Goal: Task Accomplishment & Management: Complete application form

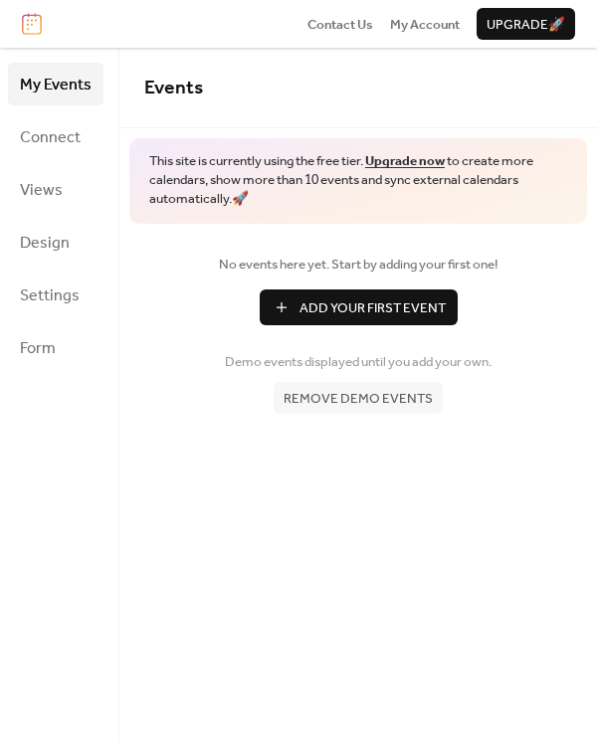
click at [331, 309] on span "Add Your First Event" at bounding box center [372, 308] width 146 height 20
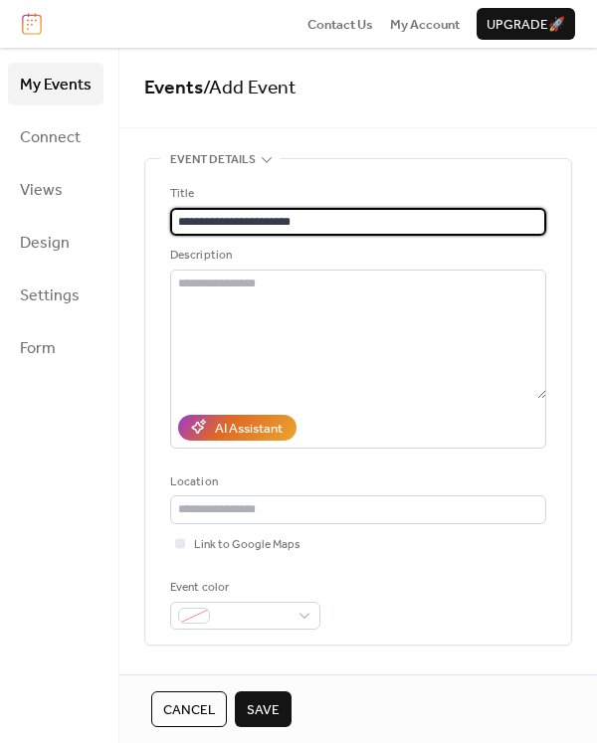
type input "**********"
click at [421, 602] on div "Event color" at bounding box center [358, 604] width 376 height 52
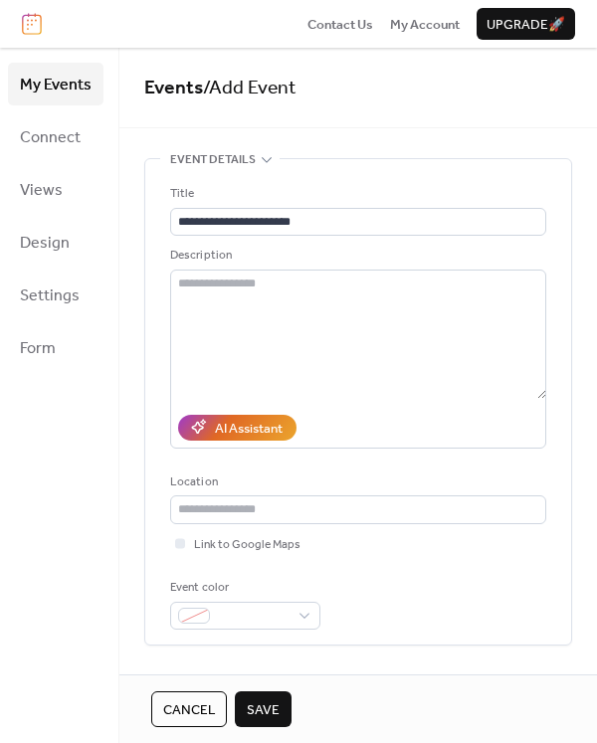
click at [257, 714] on span "Save" at bounding box center [263, 710] width 33 height 20
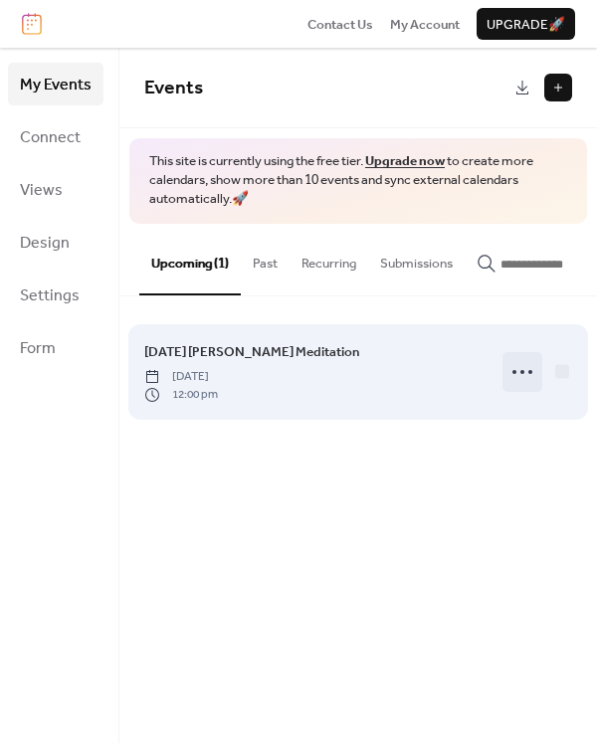
click at [515, 374] on circle at bounding box center [514, 372] width 4 height 4
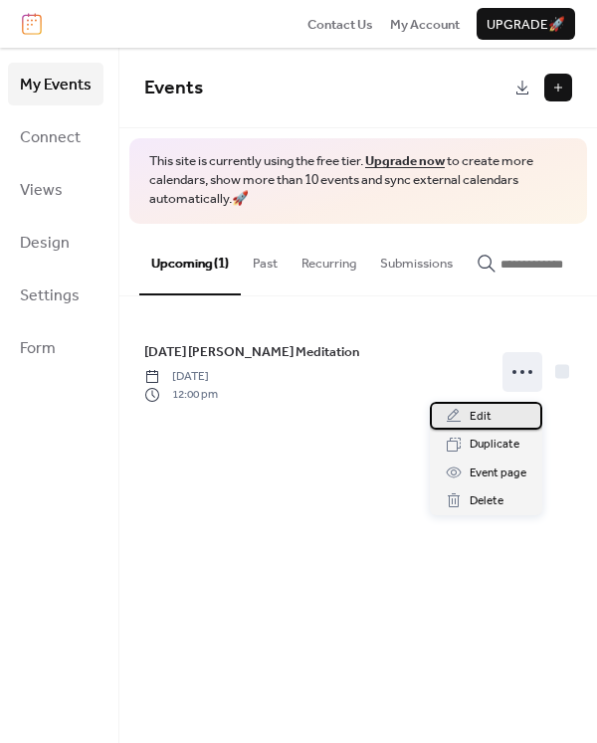
click at [493, 413] on div "Edit" at bounding box center [486, 416] width 112 height 28
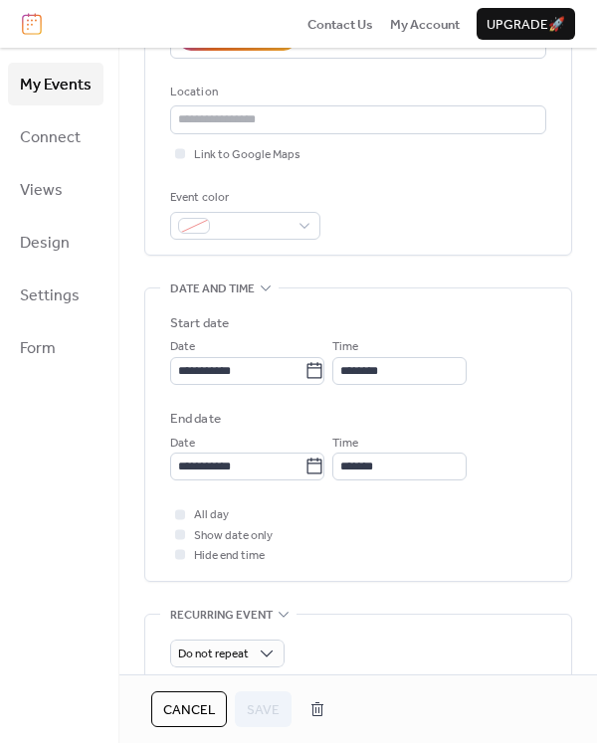
scroll to position [392, 0]
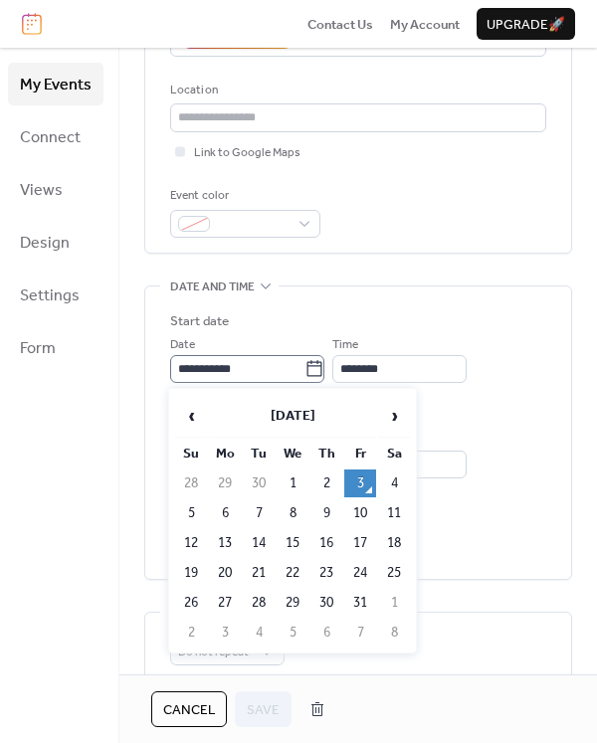
click at [320, 371] on icon at bounding box center [314, 369] width 20 height 20
click at [304, 371] on input "**********" at bounding box center [237, 369] width 134 height 28
click at [232, 516] on td "6" at bounding box center [225, 513] width 32 height 28
type input "**********"
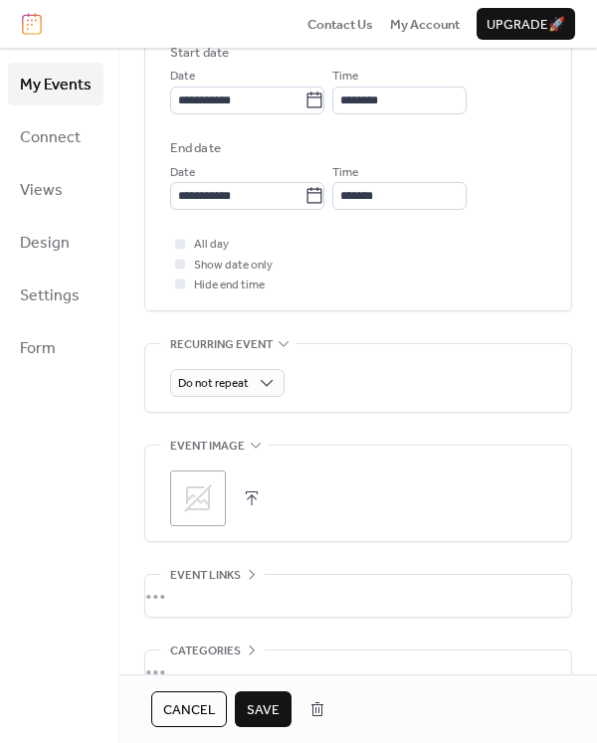
scroll to position [775, 0]
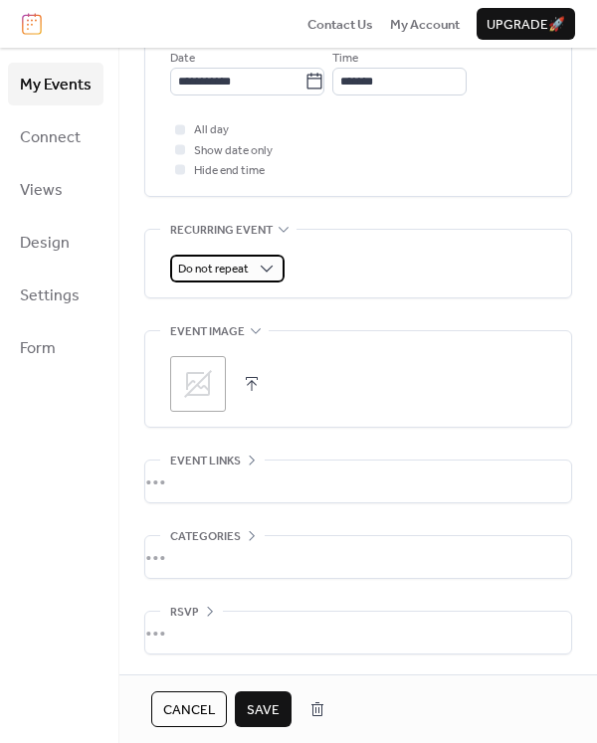
click at [246, 270] on span "Do not repeat" at bounding box center [213, 269] width 71 height 23
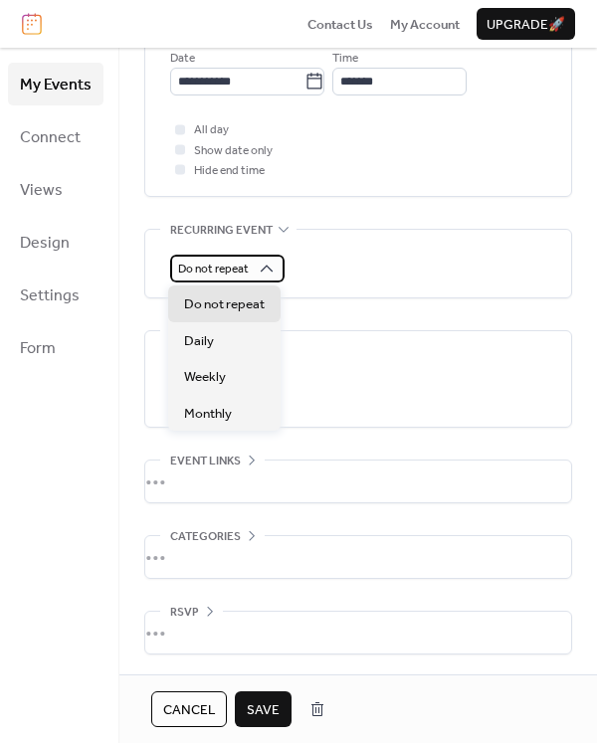
click at [246, 270] on span "Do not repeat" at bounding box center [213, 269] width 71 height 23
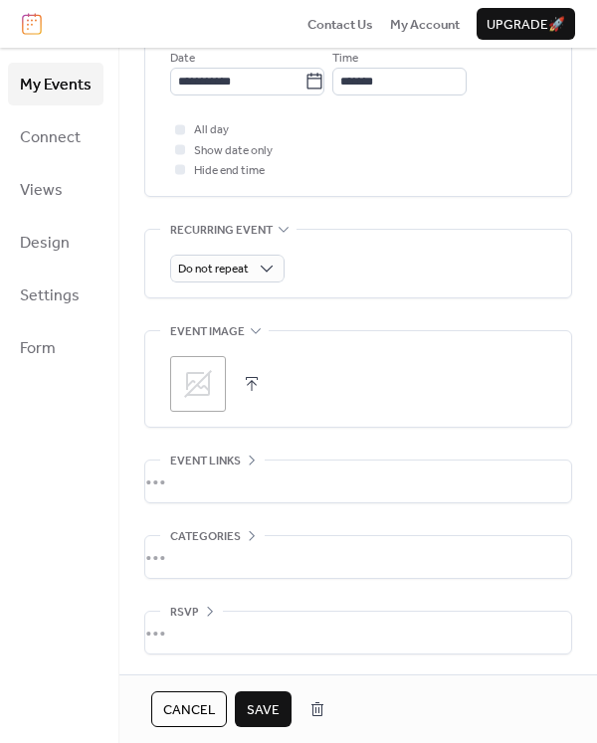
click at [259, 702] on span "Save" at bounding box center [263, 710] width 33 height 20
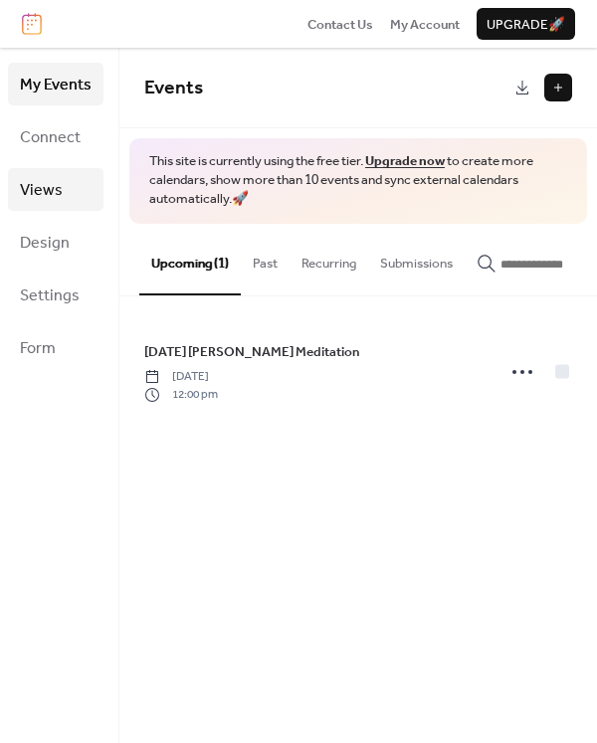
click at [54, 197] on span "Views" at bounding box center [41, 190] width 43 height 31
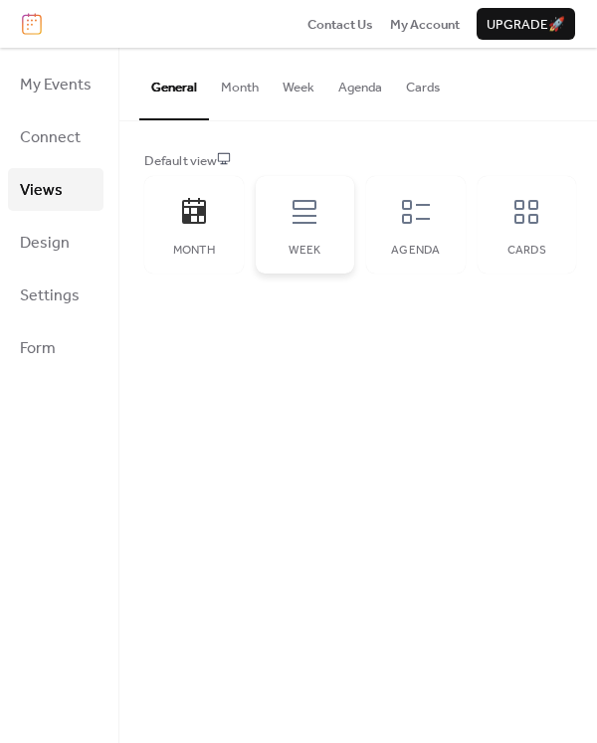
click at [301, 209] on icon at bounding box center [304, 212] width 24 height 24
click at [432, 94] on button "Cards" at bounding box center [423, 83] width 58 height 70
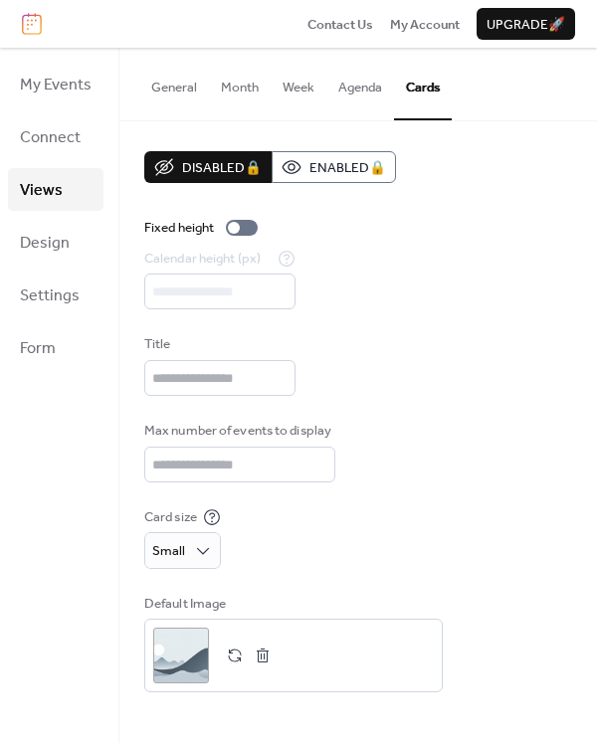
click at [356, 95] on button "Agenda" at bounding box center [360, 83] width 68 height 70
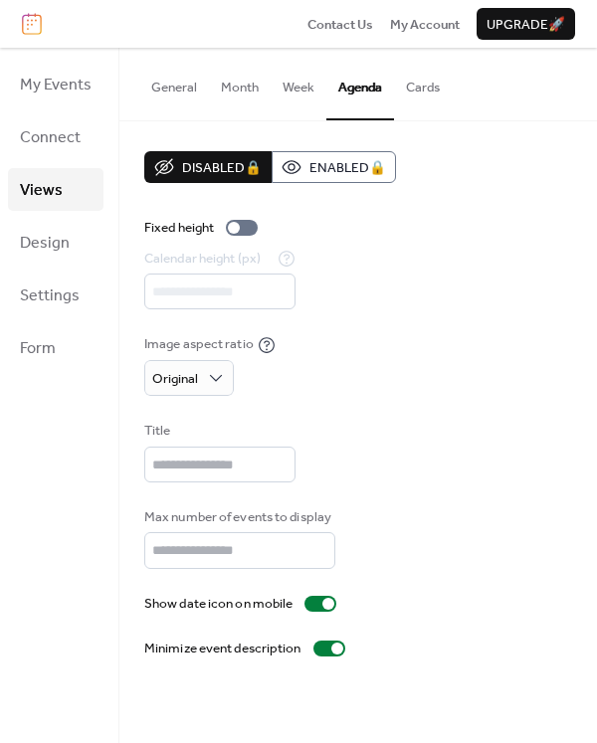
click at [309, 91] on button "Week" at bounding box center [298, 83] width 56 height 70
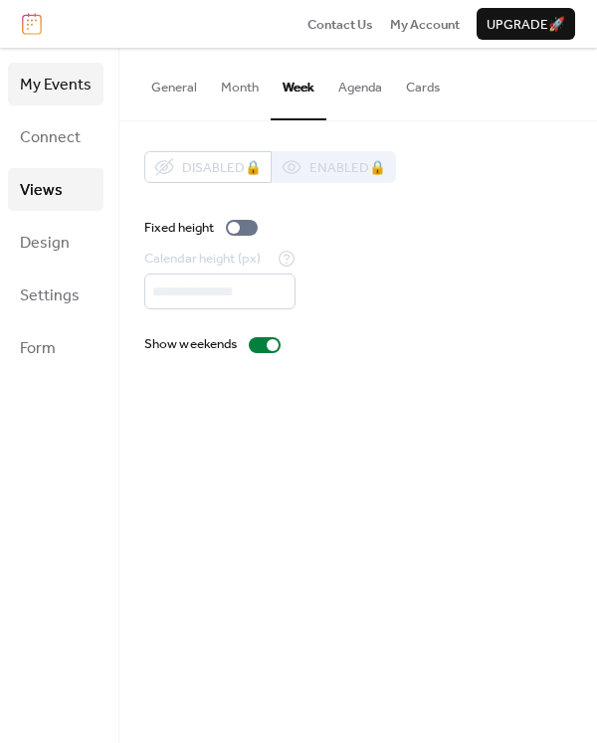
click at [44, 98] on span "My Events" at bounding box center [56, 85] width 72 height 31
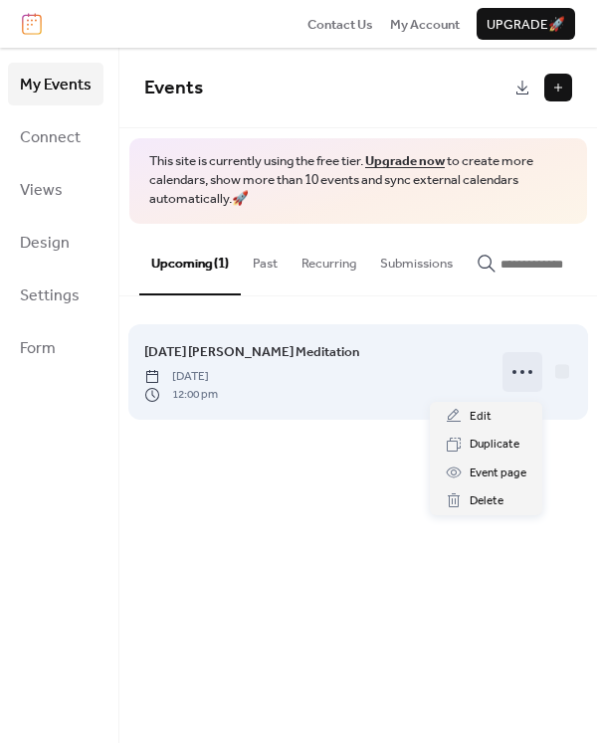
click at [531, 374] on circle at bounding box center [530, 372] width 4 height 4
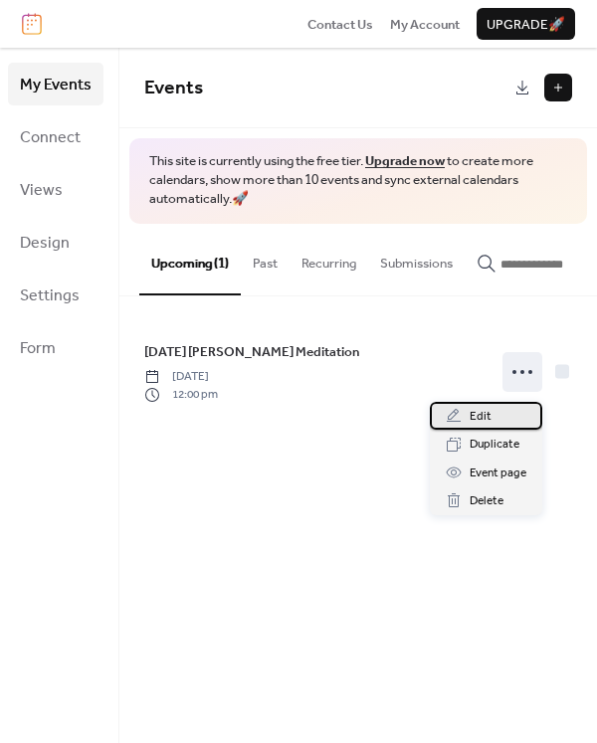
click at [494, 421] on div "Edit" at bounding box center [486, 416] width 112 height 28
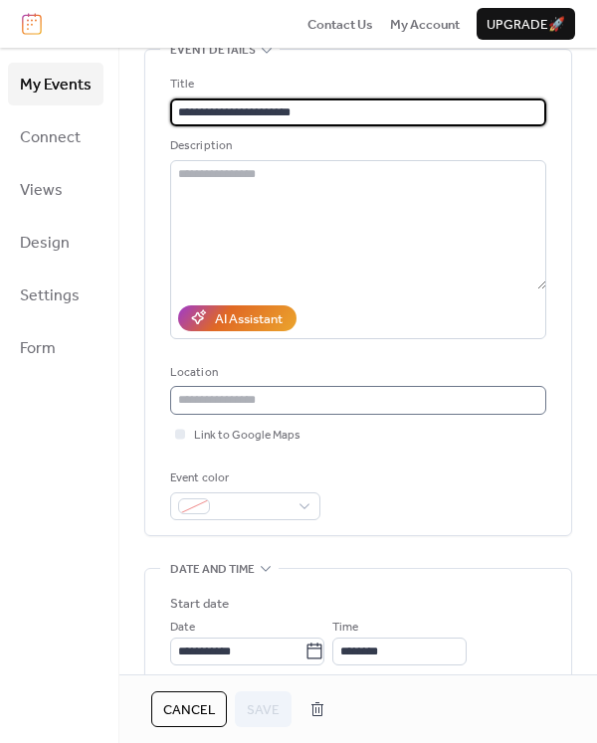
scroll to position [86, 0]
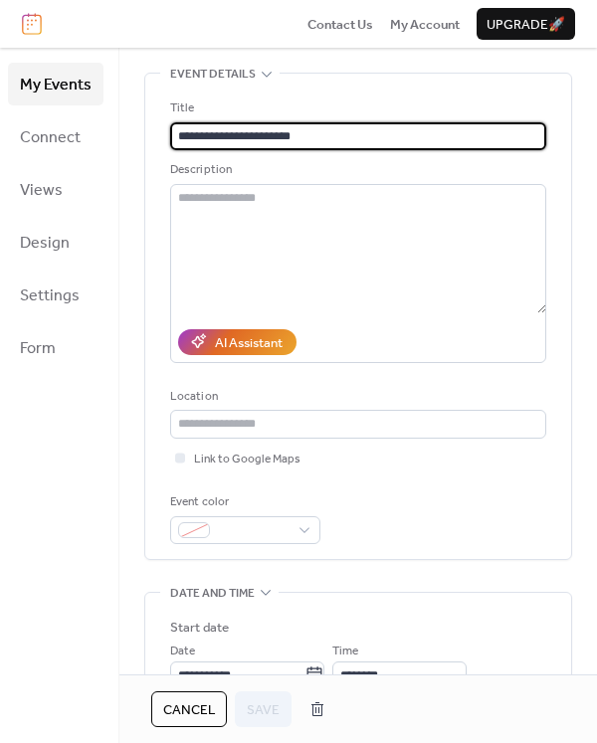
click at [237, 138] on input "**********" at bounding box center [358, 136] width 376 height 28
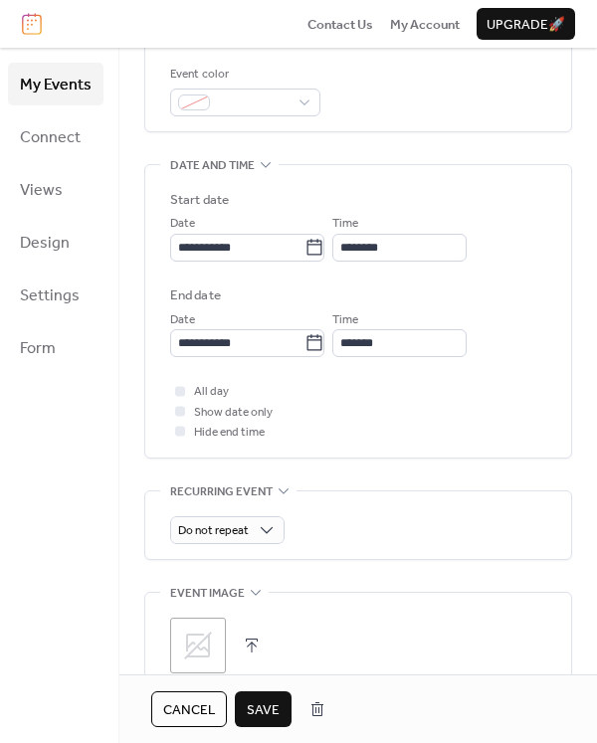
scroll to position [509, 0]
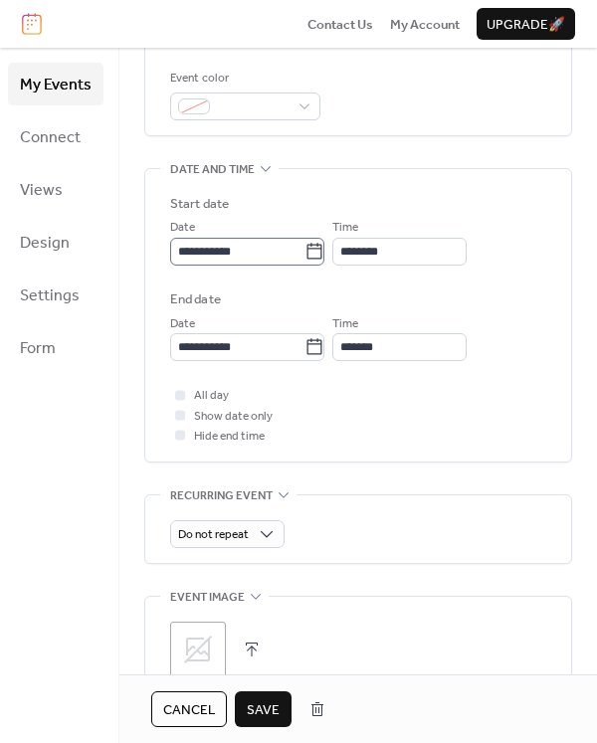
type input "**********"
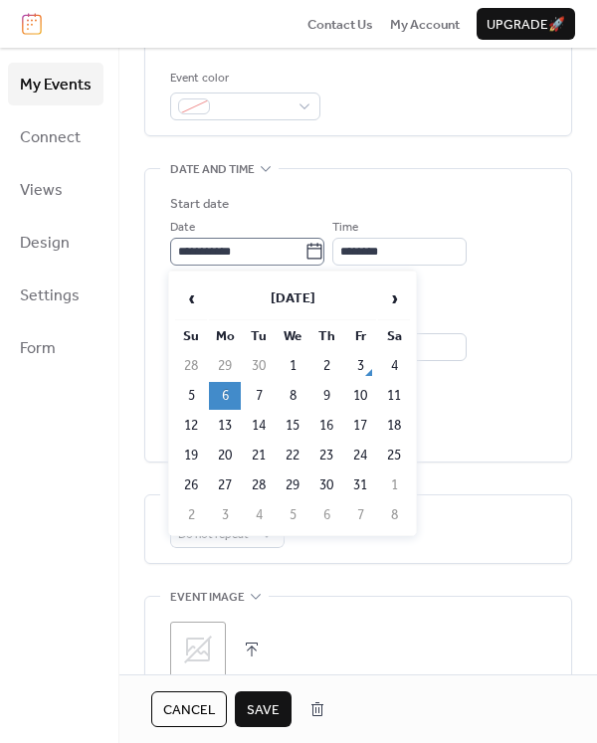
click at [324, 247] on icon at bounding box center [314, 252] width 20 height 20
click at [304, 247] on input "**********" at bounding box center [237, 252] width 134 height 28
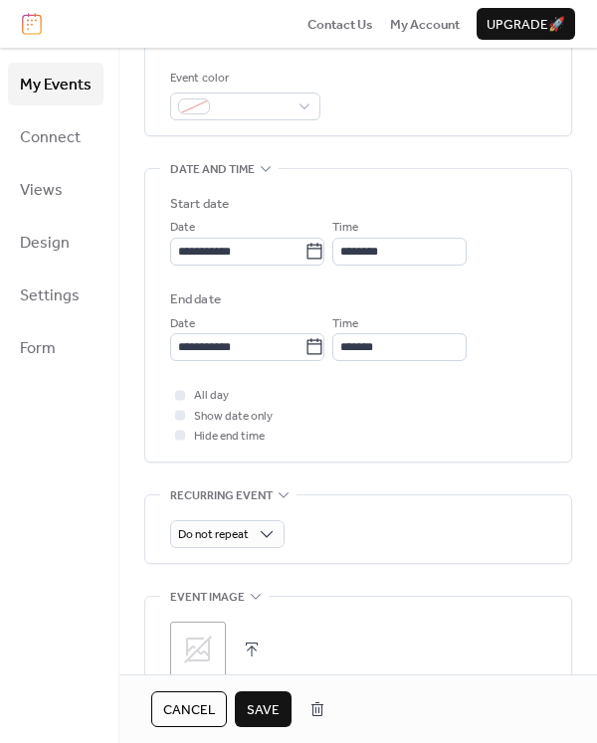
click at [324, 197] on label "Start date" at bounding box center [358, 204] width 376 height 20
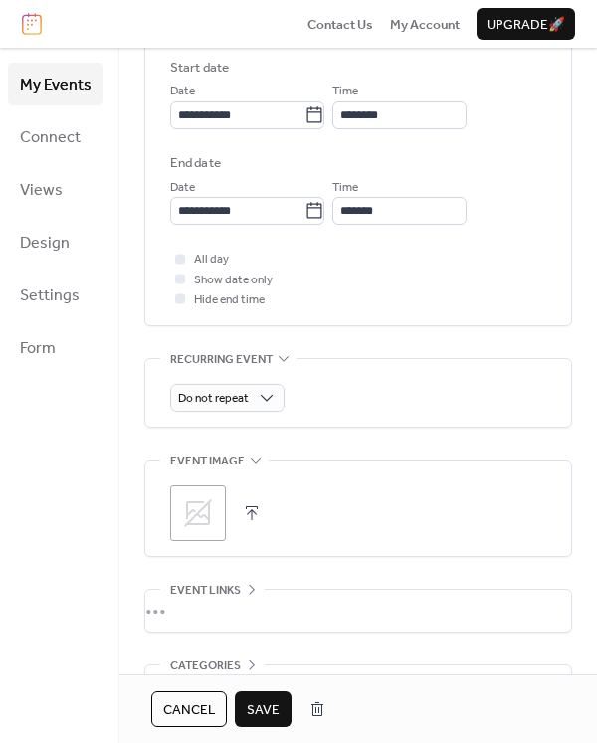
scroll to position [775, 0]
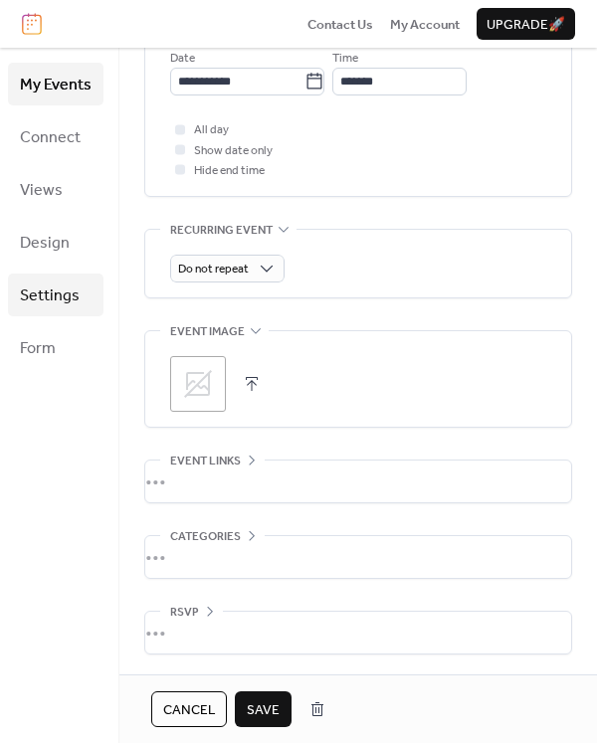
click at [44, 288] on span "Settings" at bounding box center [50, 295] width 60 height 31
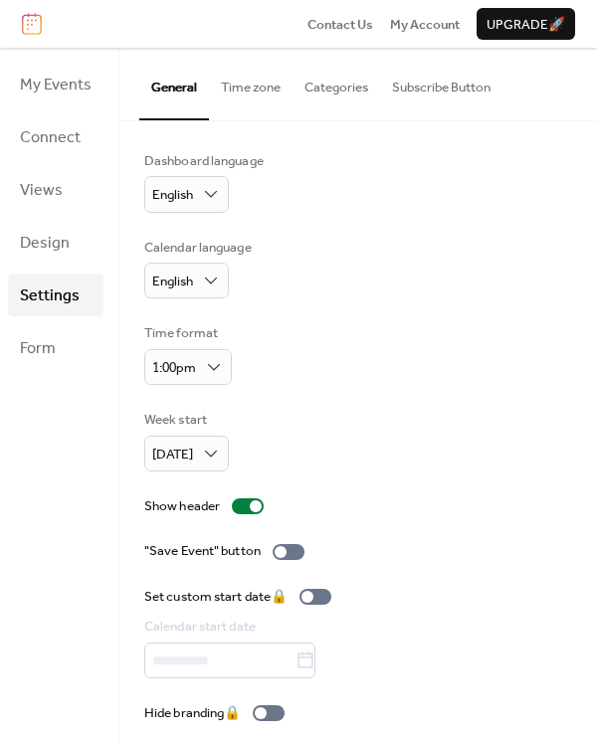
scroll to position [10, 0]
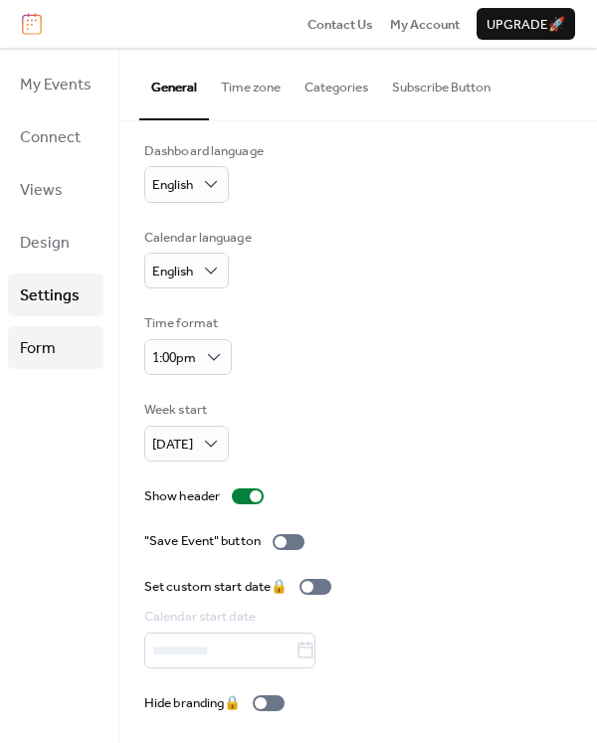
click at [10, 349] on link "Form" at bounding box center [55, 347] width 95 height 43
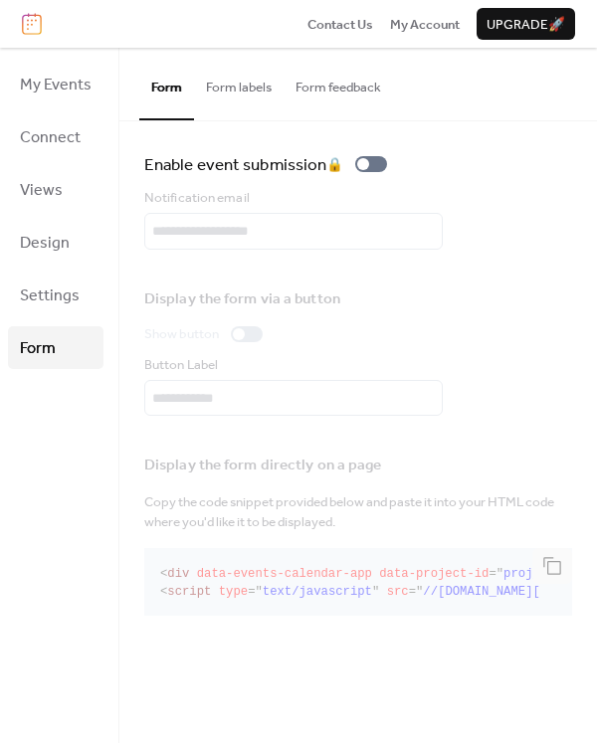
click at [225, 90] on button "Form labels" at bounding box center [238, 83] width 89 height 70
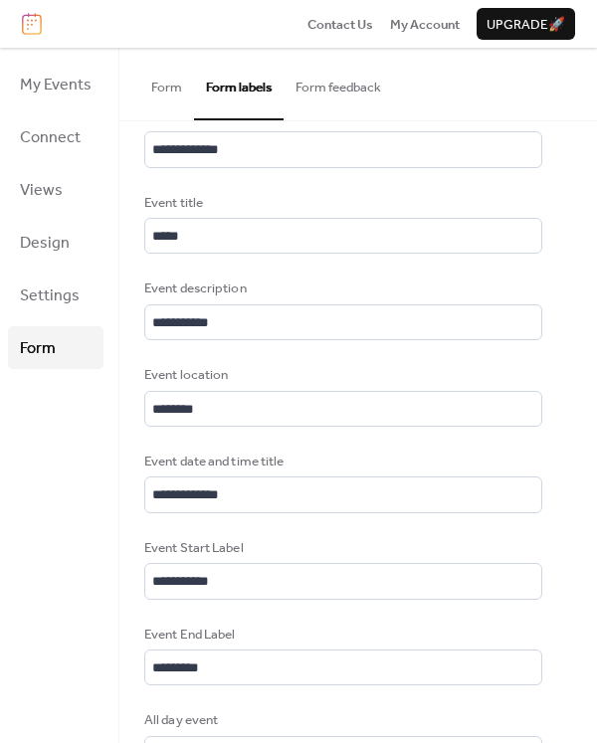
scroll to position [2, 0]
click at [92, 287] on link "Settings" at bounding box center [55, 294] width 95 height 43
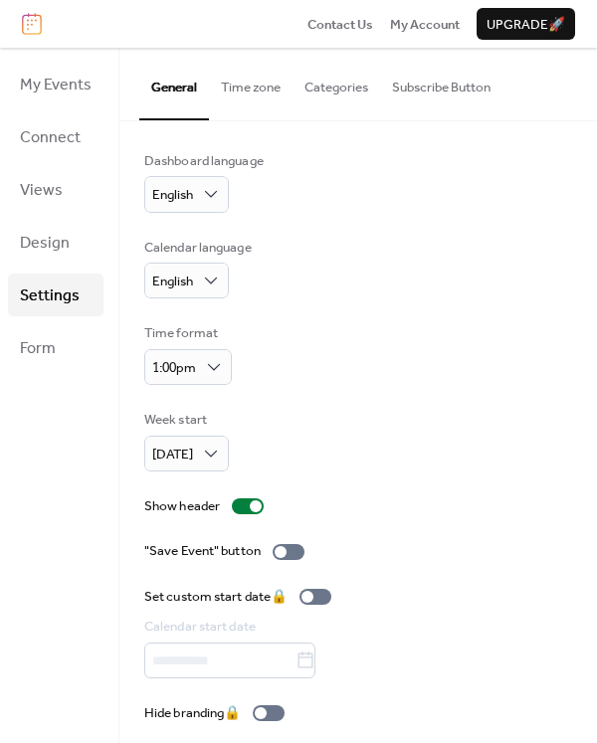
click at [339, 93] on button "Categories" at bounding box center [336, 83] width 88 height 70
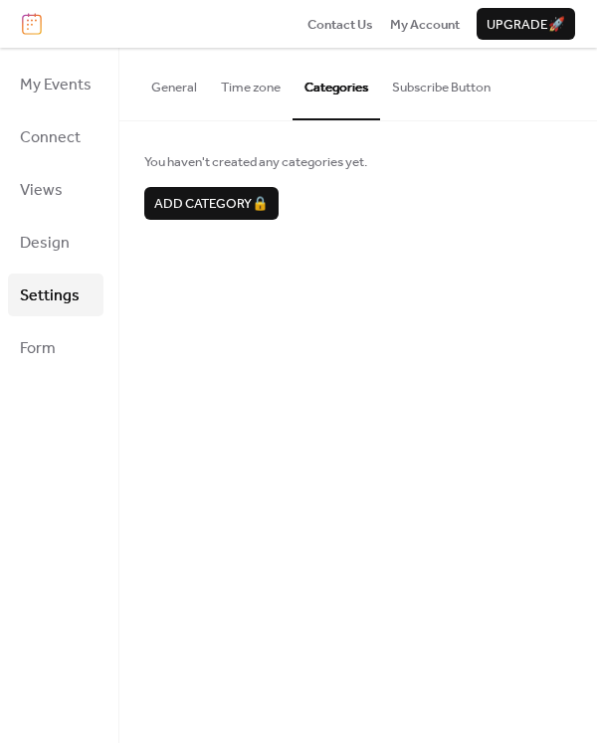
click at [439, 94] on button "Subscribe Button" at bounding box center [441, 83] width 122 height 70
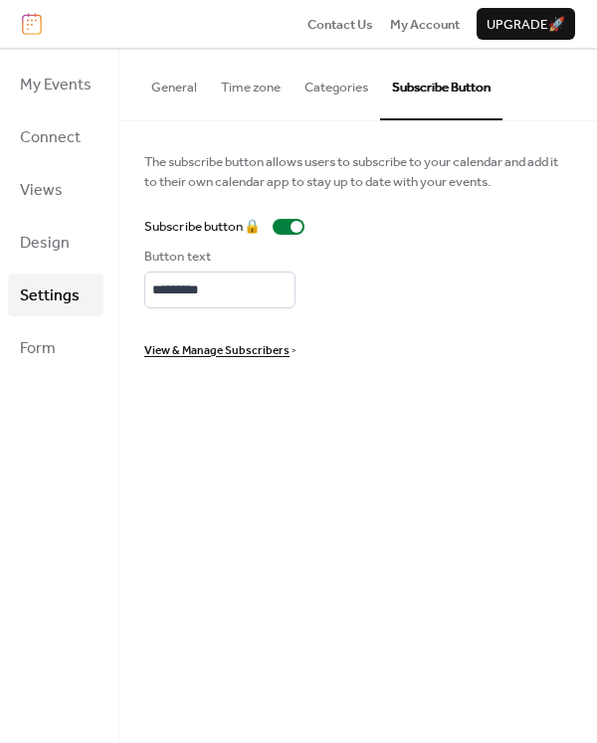
click at [272, 86] on button "Time zone" at bounding box center [251, 83] width 84 height 70
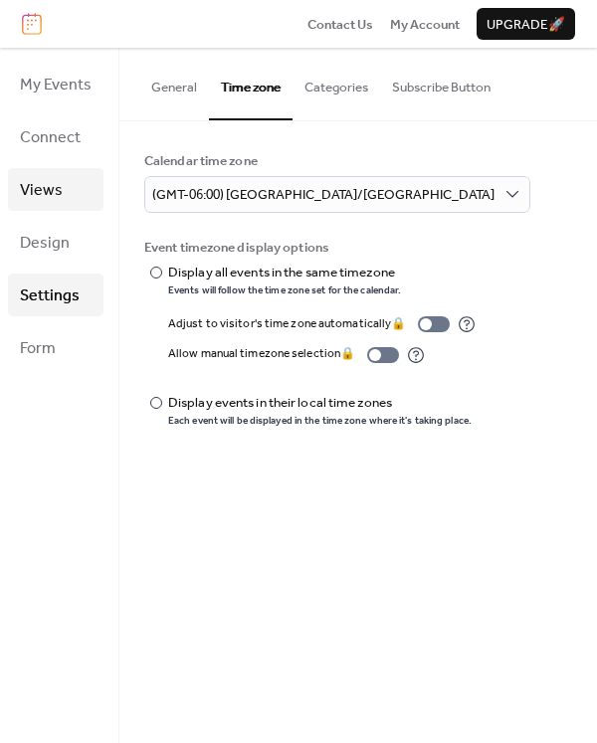
click at [61, 200] on link "Views" at bounding box center [55, 189] width 95 height 43
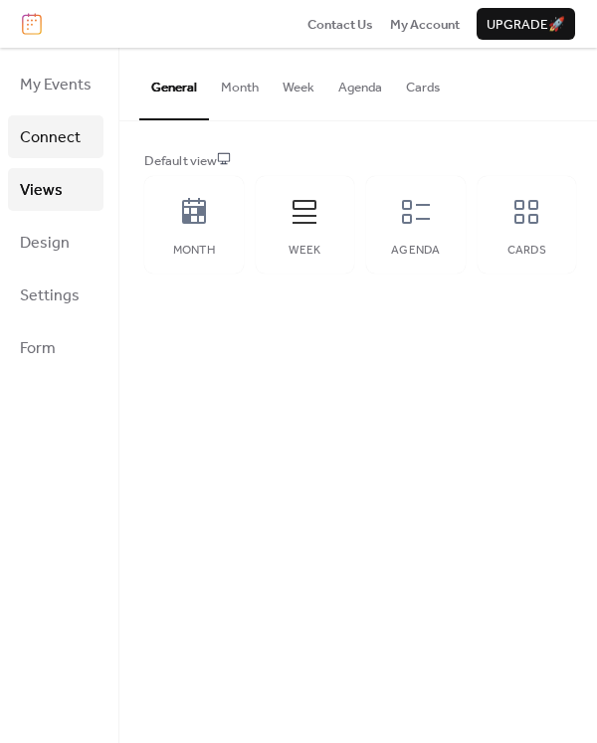
click at [48, 126] on span "Connect" at bounding box center [50, 137] width 61 height 31
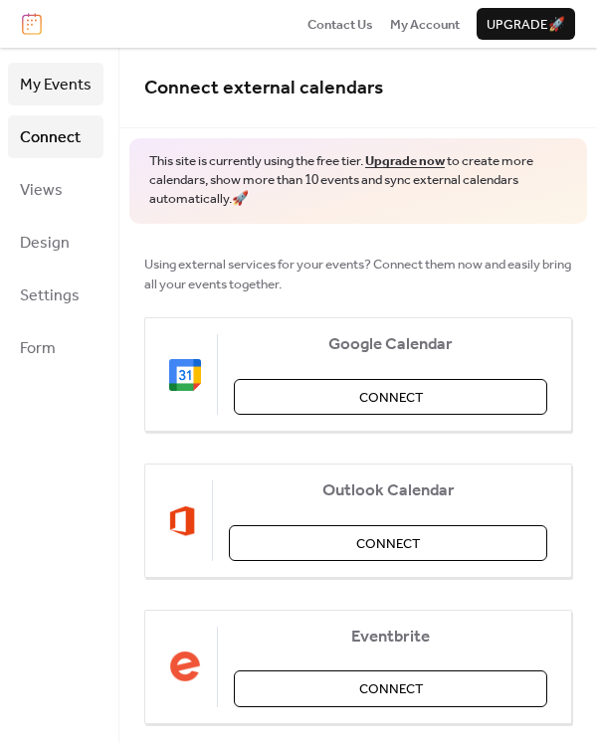
click at [44, 84] on span "My Events" at bounding box center [56, 85] width 72 height 31
